Goal: Task Accomplishment & Management: Manage account settings

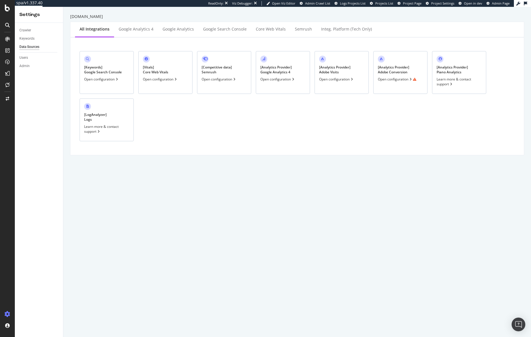
click at [414, 70] on div "[ Analytics Provider ] Adobe Conversion Open configuration" at bounding box center [400, 72] width 54 height 43
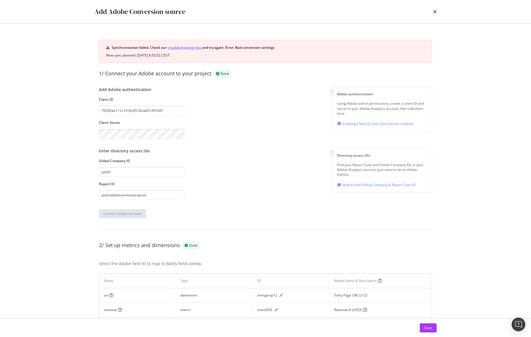
click at [192, 47] on link "troubleshooting tips" at bounding box center [184, 47] width 33 height 6
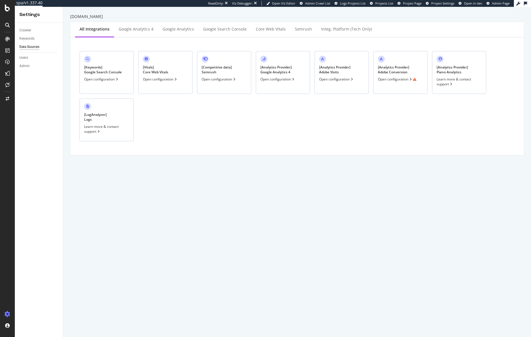
click at [408, 59] on div "[ Analytics Provider ] Adobe Conversion Open configuration" at bounding box center [400, 72] width 54 height 43
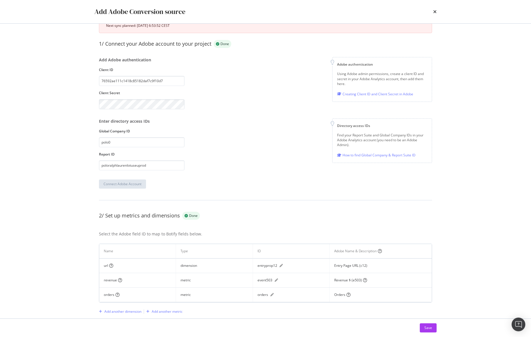
scroll to position [66, 0]
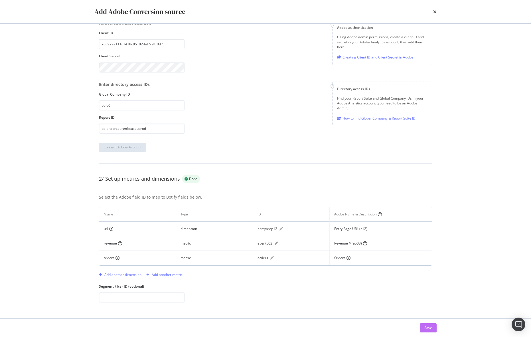
click at [427, 329] on div "Save" at bounding box center [428, 327] width 8 height 5
click at [432, 328] on button "Save" at bounding box center [427, 327] width 17 height 9
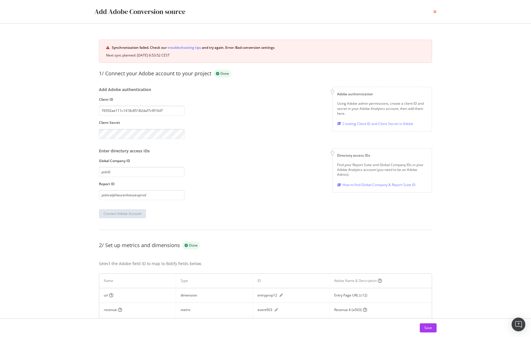
click at [433, 12] on icon "times" at bounding box center [434, 11] width 3 height 5
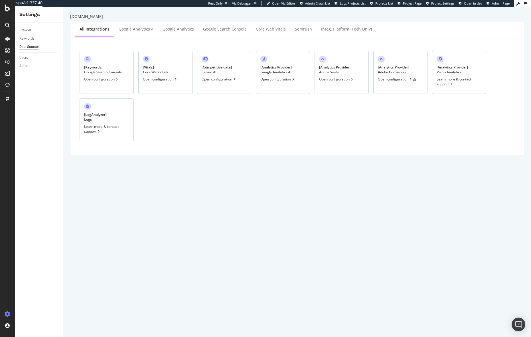
click at [413, 67] on div "[ Analytics Provider ] Adobe Conversion Open configuration" at bounding box center [400, 72] width 54 height 43
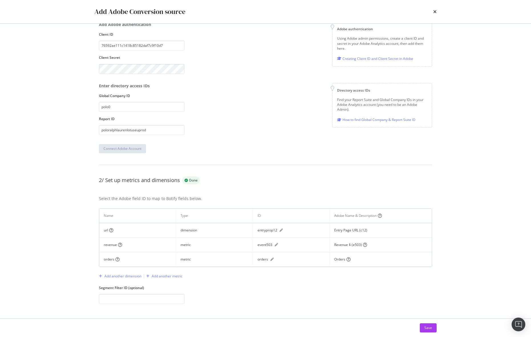
scroll to position [66, 0]
click at [434, 11] on icon "times" at bounding box center [434, 11] width 3 height 5
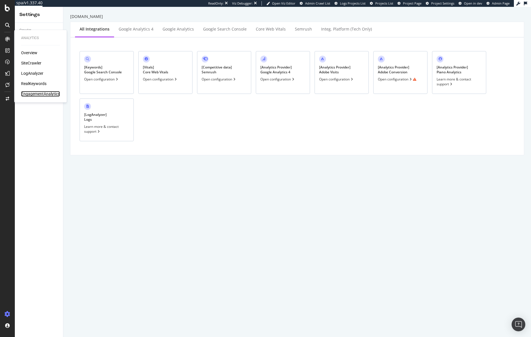
click at [32, 93] on div "EngagementAnalytics" at bounding box center [40, 94] width 39 height 6
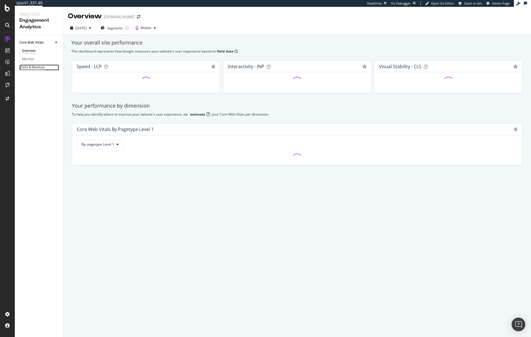
click at [37, 68] on div "Visits & Revenue" at bounding box center [31, 67] width 25 height 6
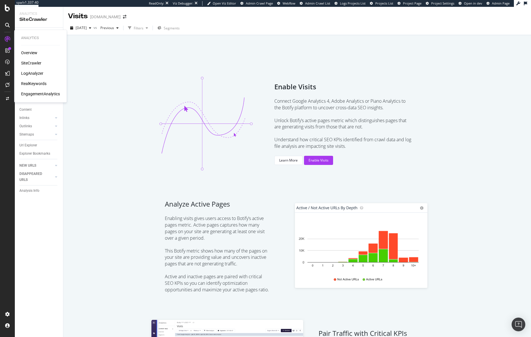
click at [31, 95] on div "EngagementAnalytics" at bounding box center [40, 94] width 39 height 6
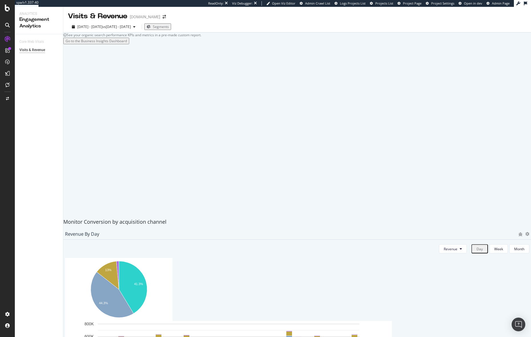
click at [37, 51] on div "Visits & Revenue" at bounding box center [32, 50] width 26 height 6
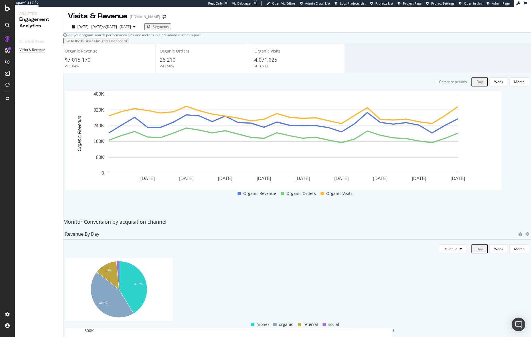
click at [418, 4] on span "Project Page" at bounding box center [412, 3] width 19 height 4
click at [26, 288] on div "Project settings" at bounding box center [30, 288] width 24 height 5
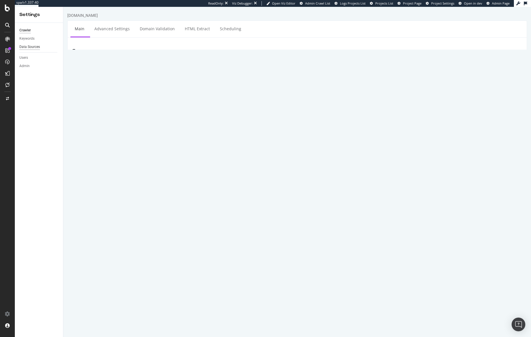
click at [31, 46] on div "Data Sources" at bounding box center [29, 47] width 21 height 6
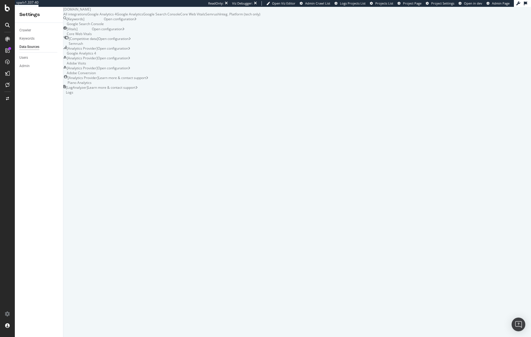
click at [97, 56] on div "[ Analytics Provider ] Google Analytics 4" at bounding box center [82, 51] width 31 height 10
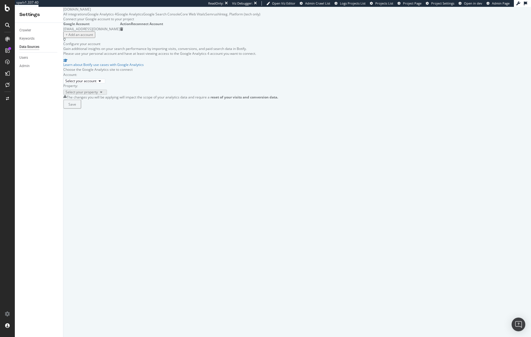
click at [35, 46] on div "Data Sources" at bounding box center [29, 47] width 20 height 6
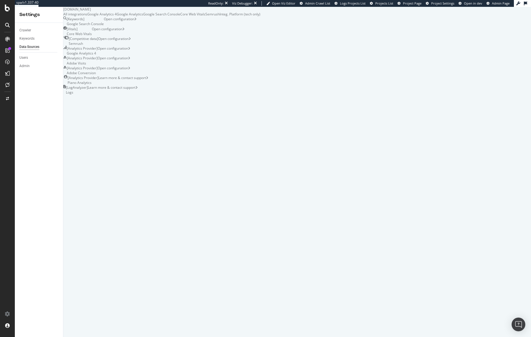
click at [260, 65] on div "[ Analytics Provider ] Adobe Visits Open configuration" at bounding box center [161, 61] width 197 height 10
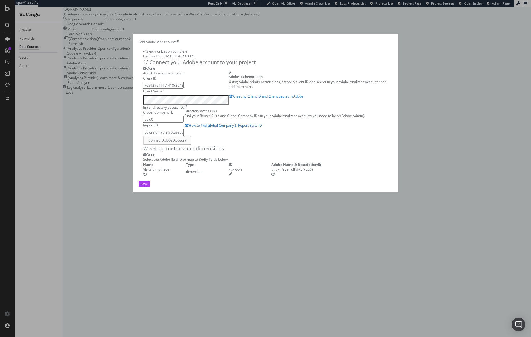
click at [179, 39] on icon "times" at bounding box center [178, 41] width 3 height 5
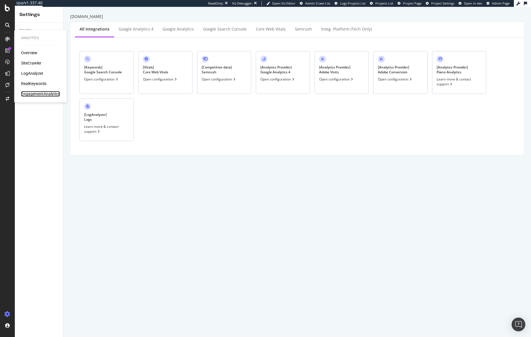
click at [46, 94] on div "EngagementAnalytics" at bounding box center [40, 94] width 39 height 6
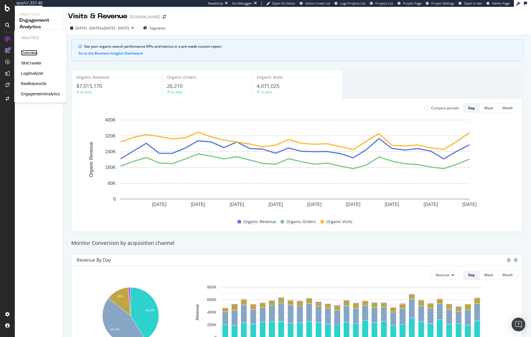
click at [24, 53] on div "Overview" at bounding box center [29, 53] width 16 height 6
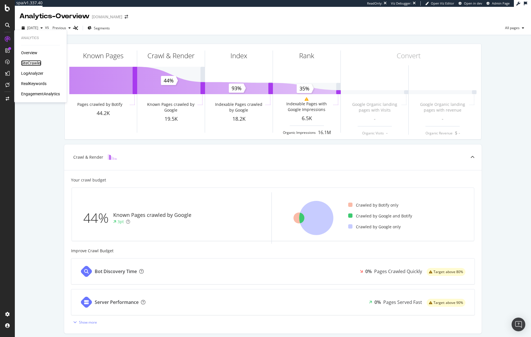
click at [34, 62] on div "SiteCrawler" at bounding box center [31, 63] width 20 height 6
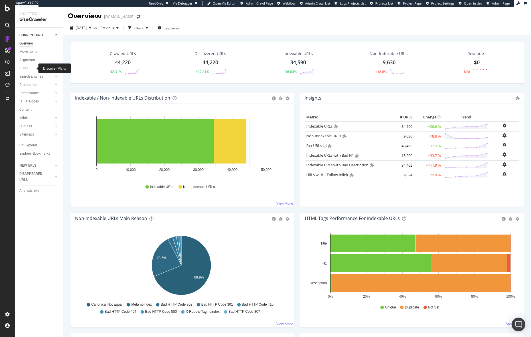
click at [24, 67] on div "Visits" at bounding box center [23, 68] width 9 height 6
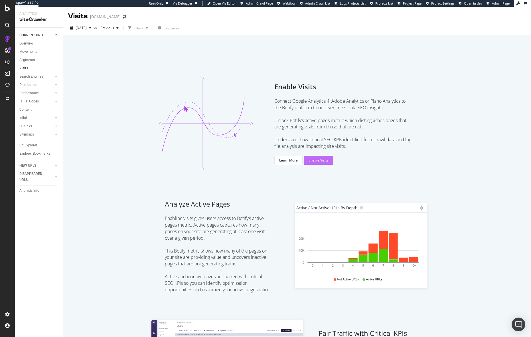
click at [327, 160] on button "Enable Visits" at bounding box center [318, 160] width 29 height 9
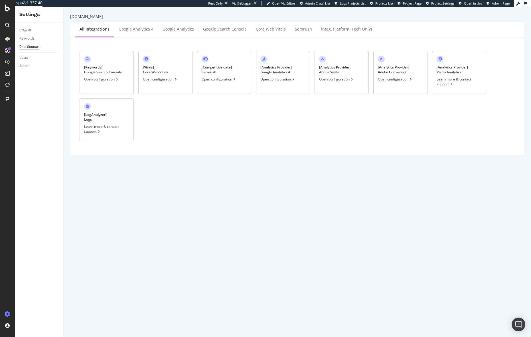
click at [353, 68] on div "[ Analytics Provider ] Adobe Visits Open configuration" at bounding box center [341, 72] width 54 height 43
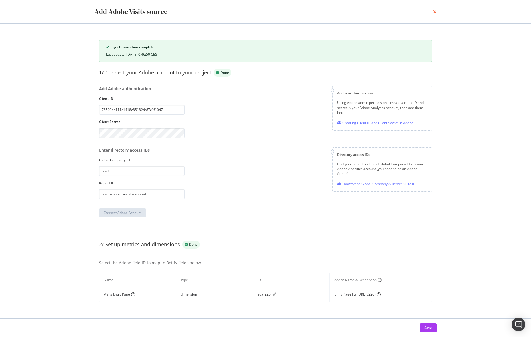
click at [435, 11] on icon "times" at bounding box center [434, 11] width 3 height 5
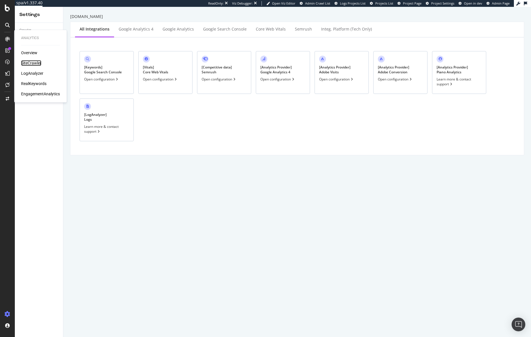
click at [31, 60] on div "SiteCrawler" at bounding box center [31, 63] width 20 height 6
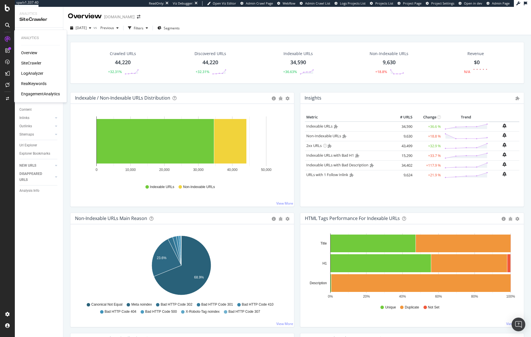
click at [43, 94] on div "EngagementAnalytics" at bounding box center [40, 94] width 39 height 6
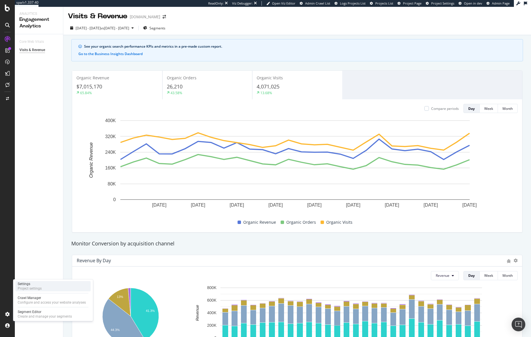
click at [30, 286] on div "Project settings" at bounding box center [30, 288] width 24 height 5
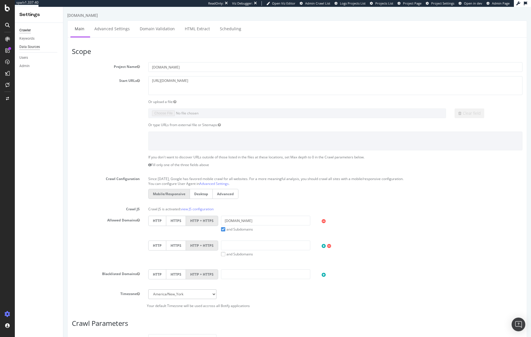
click at [32, 48] on div "Data Sources" at bounding box center [29, 47] width 21 height 6
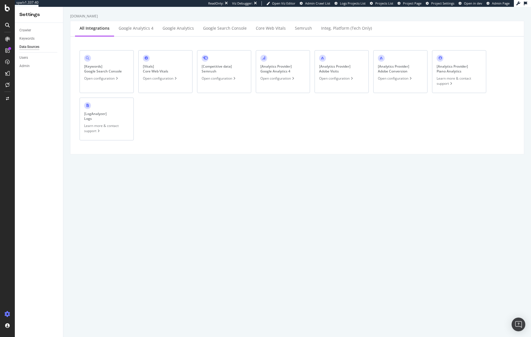
click at [348, 78] on div "Open configuration" at bounding box center [336, 78] width 35 height 5
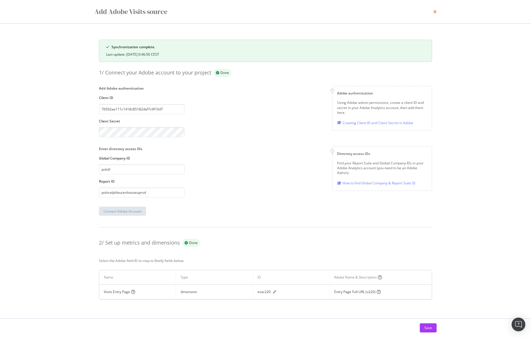
click at [433, 13] on icon "times" at bounding box center [434, 11] width 3 height 5
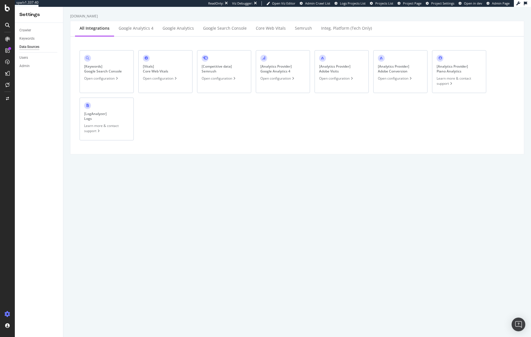
click at [410, 52] on div "[ Analytics Provider ] Adobe Conversion Open configuration" at bounding box center [400, 71] width 54 height 43
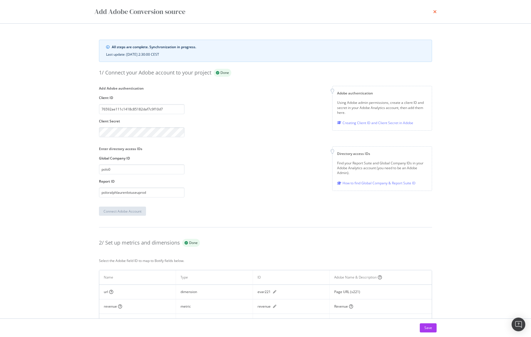
click at [435, 13] on icon "times" at bounding box center [434, 11] width 3 height 5
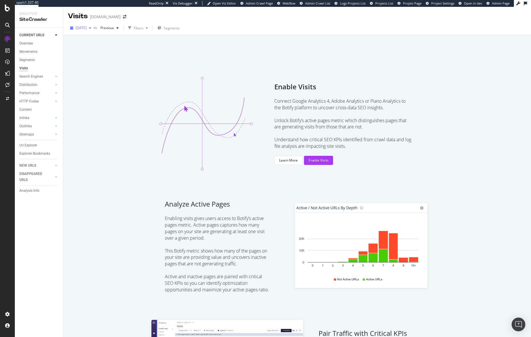
click at [87, 27] on span "[DATE]" at bounding box center [81, 27] width 11 height 5
click at [114, 28] on span "Previous" at bounding box center [106, 27] width 16 height 5
click at [95, 47] on div at bounding box center [297, 50] width 454 height 24
